Goal: Task Accomplishment & Management: Manage account settings

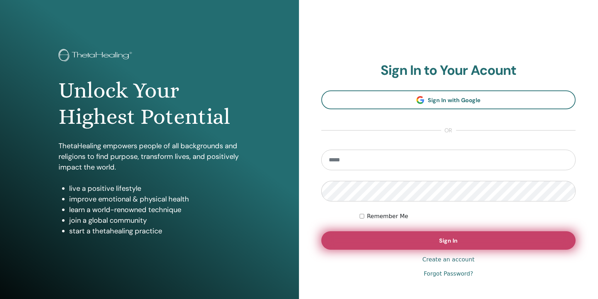
type input "**********"
click at [417, 243] on button "Sign In" at bounding box center [448, 240] width 254 height 18
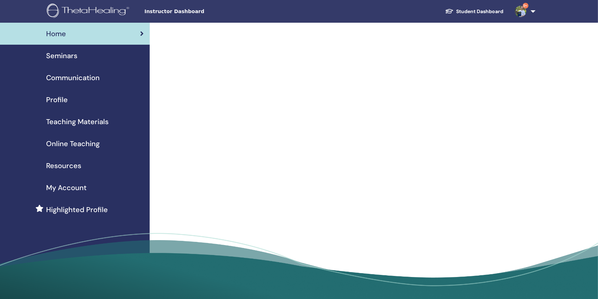
click at [69, 60] on span "Seminars" at bounding box center [61, 55] width 31 height 11
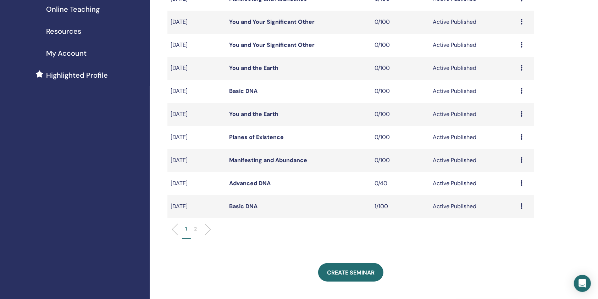
scroll to position [142, 0]
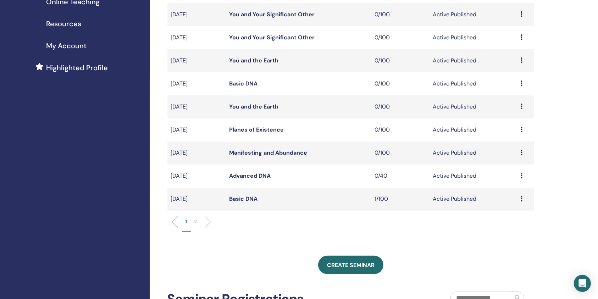
click at [252, 196] on link "Basic DNA" at bounding box center [243, 198] width 28 height 7
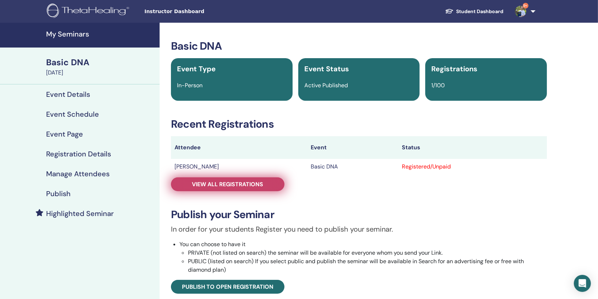
click at [236, 185] on span "View all registrations" at bounding box center [227, 184] width 71 height 7
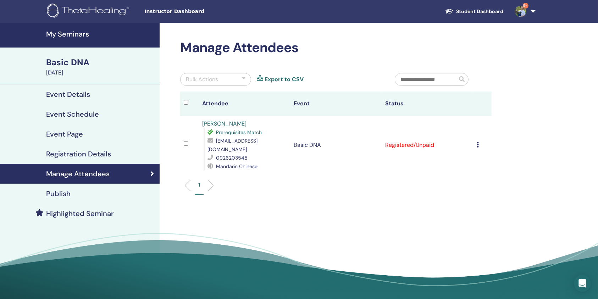
click at [255, 60] on div "Manage Attendees Bulk Actions Export to CSV Attendee Event Status WEN-HUA TSAI …" at bounding box center [336, 121] width 320 height 163
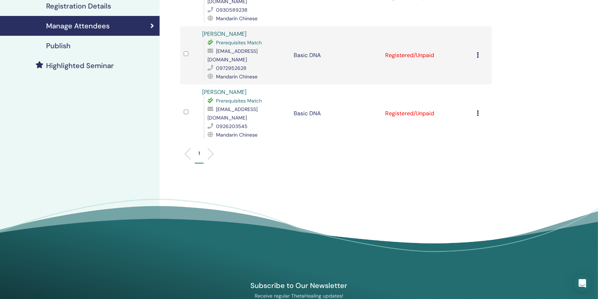
scroll to position [257, 0]
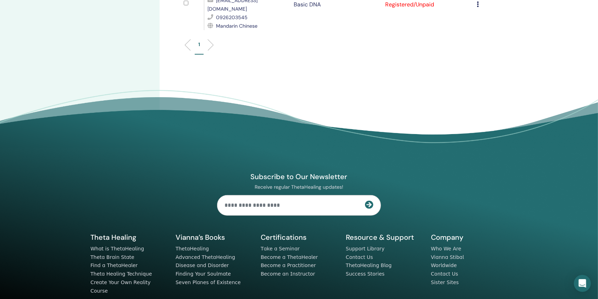
click at [287, 121] on div "Subscribe to Our Newsletter Receive regular ThetaHealing updates! Theta Healing…" at bounding box center [299, 221] width 426 height 201
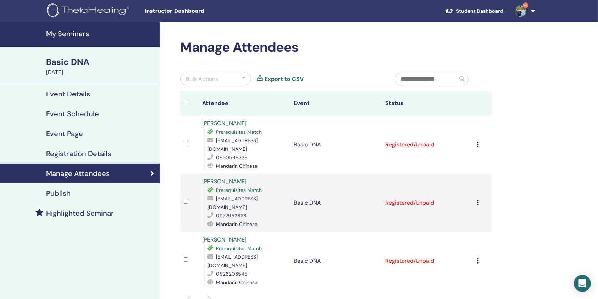
scroll to position [0, 0]
